Goal: Check status: Check status

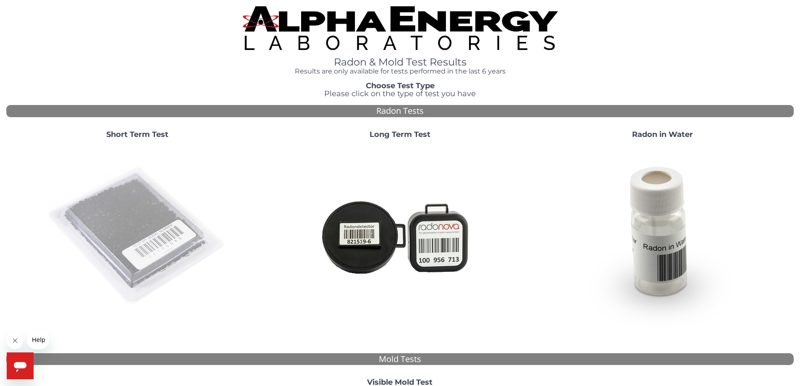
click at [144, 264] on img at bounding box center [137, 236] width 181 height 181
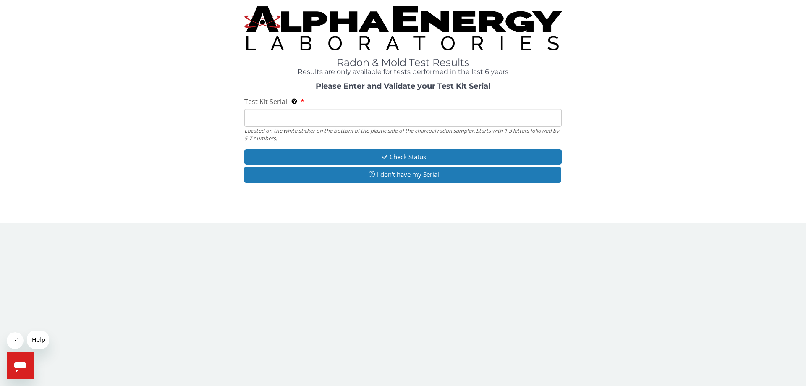
click at [341, 119] on input "Test Kit Serial Located on the white sticker on the bottom of the plastic side …" at bounding box center [402, 118] width 317 height 18
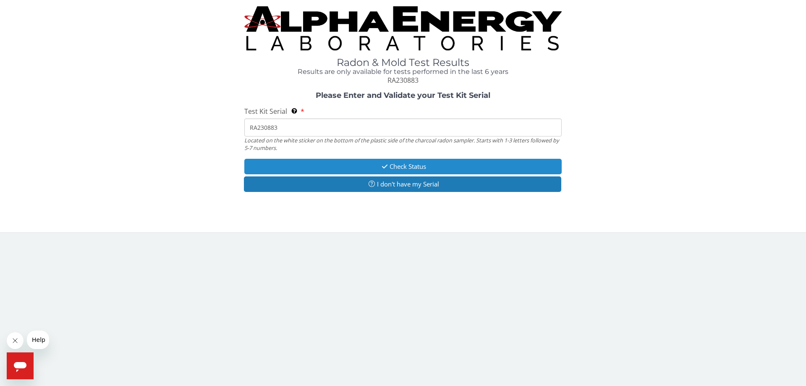
type input "RA230883"
click at [377, 164] on button "Check Status" at bounding box center [402, 167] width 317 height 16
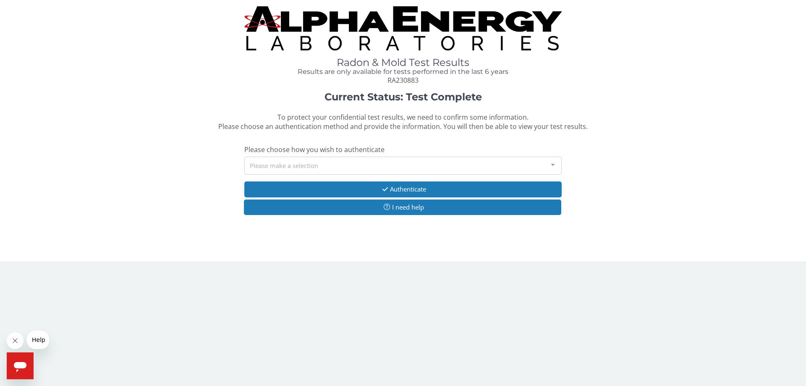
click at [555, 165] on div at bounding box center [553, 165] width 17 height 16
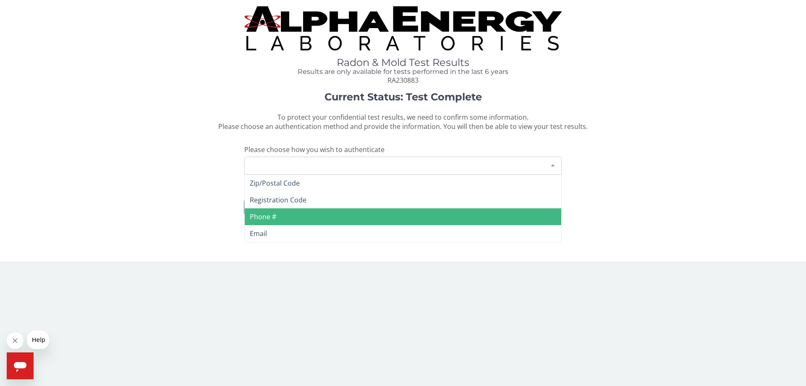
click at [338, 215] on span "Phone #" at bounding box center [403, 216] width 317 height 17
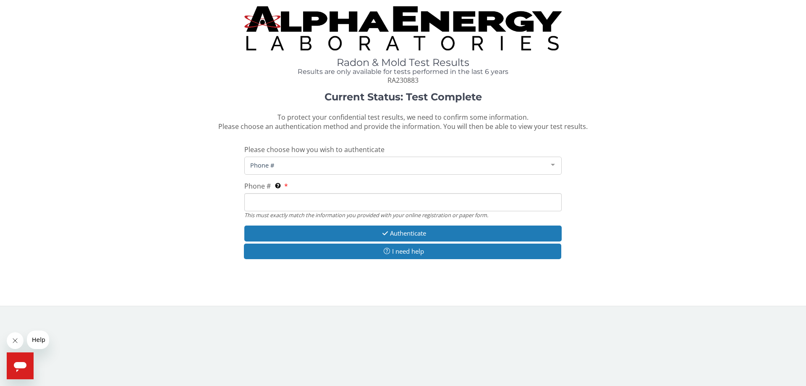
click at [318, 201] on input "Phone # This must exactly match the information you provided with your online r…" at bounding box center [402, 202] width 317 height 18
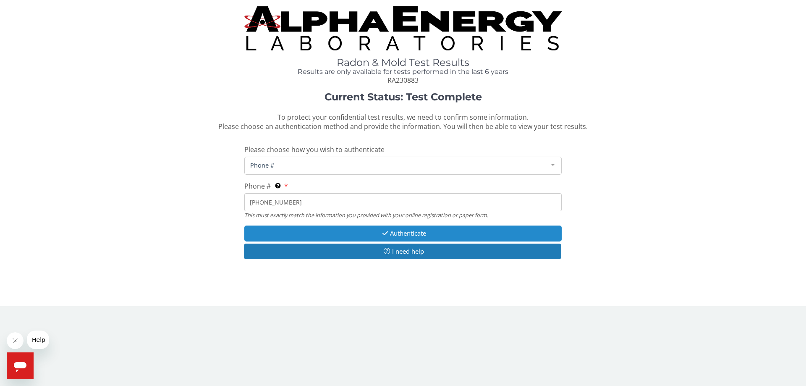
type input "[PHONE_NUMBER]"
click at [380, 232] on icon "button" at bounding box center [385, 233] width 10 height 6
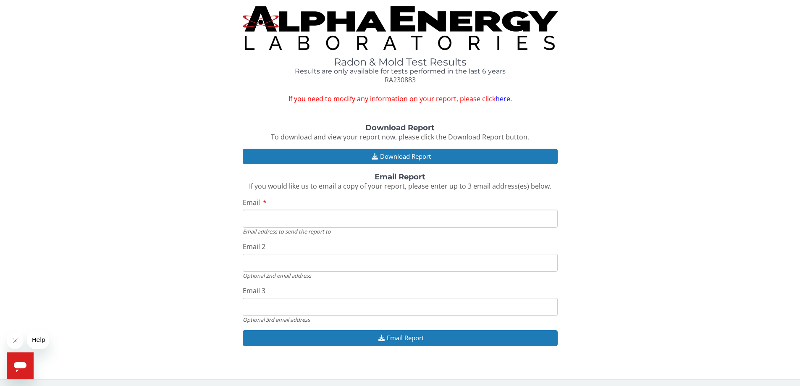
click at [375, 218] on input "Email" at bounding box center [400, 219] width 315 height 18
type input "[EMAIL_ADDRESS][DOMAIN_NAME]"
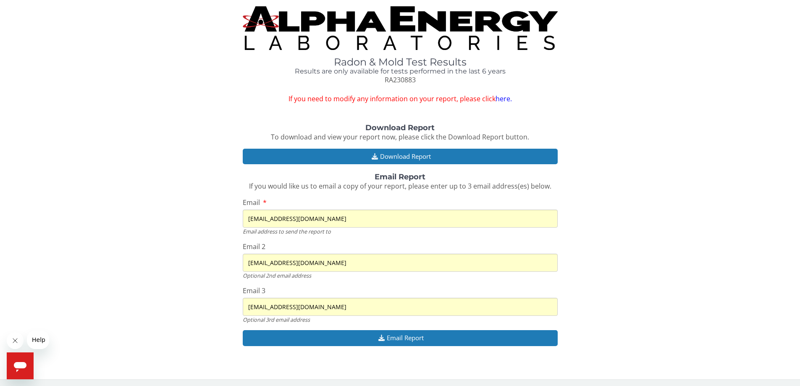
drag, startPoint x: 296, startPoint y: 263, endPoint x: 248, endPoint y: 259, distance: 48.0
click at [248, 259] on input "[EMAIL_ADDRESS][DOMAIN_NAME]" at bounding box center [400, 263] width 315 height 18
click at [311, 265] on input "[EMAIL_ADDRESS][DOMAIN_NAME]" at bounding box center [400, 263] width 315 height 18
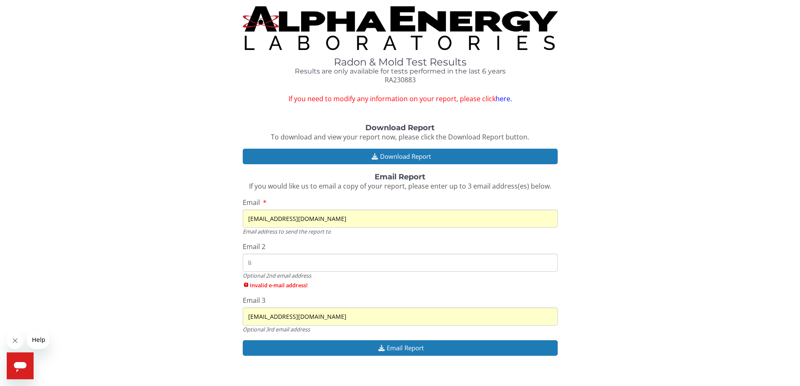
type input "l"
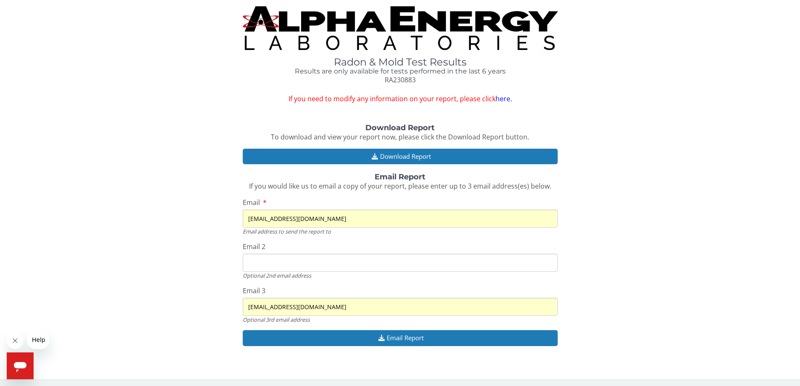
click at [303, 305] on input "[EMAIL_ADDRESS][DOMAIN_NAME]" at bounding box center [400, 307] width 315 height 18
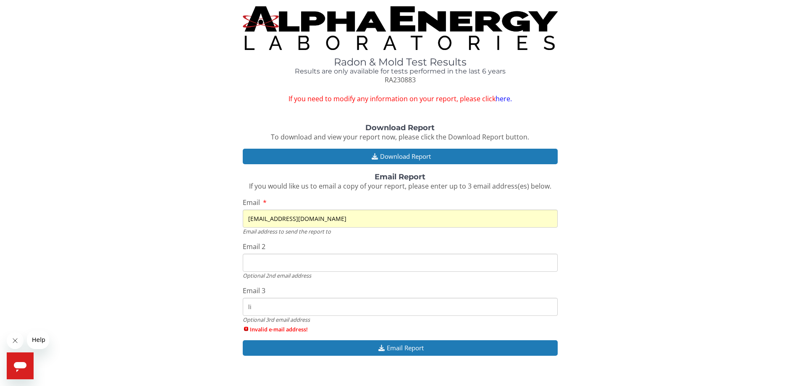
type input "l"
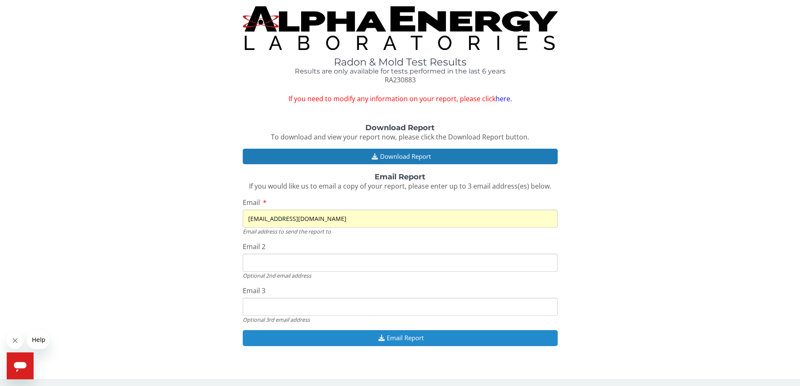
click at [345, 336] on button "Email Report" at bounding box center [400, 338] width 315 height 16
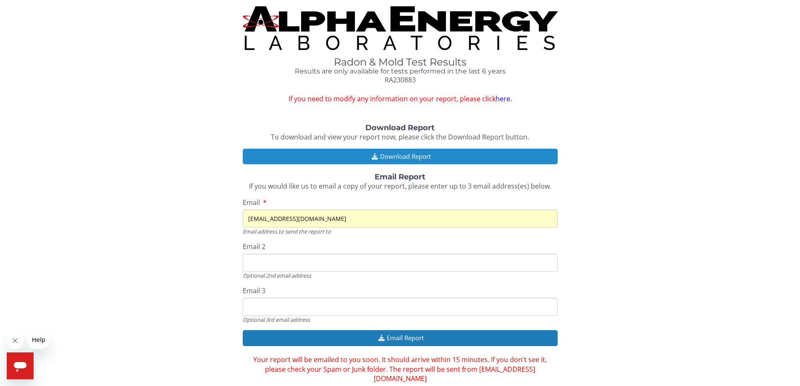
click at [404, 158] on button "Download Report" at bounding box center [400, 157] width 315 height 16
